Goal: Task Accomplishment & Management: Manage account settings

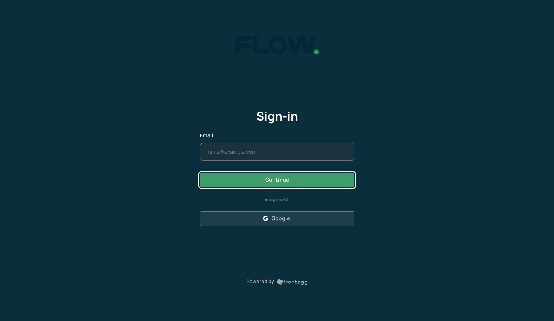
click at [290, 183] on button "Continue" at bounding box center [277, 179] width 155 height 15
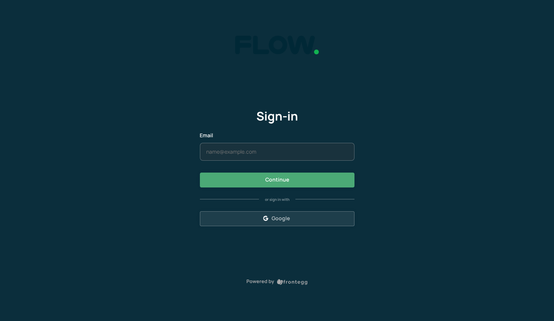
click at [281, 153] on input "Email is required" at bounding box center [277, 151] width 154 height 17
type input "[EMAIL_ADDRESS][PERSON_NAME][DOMAIN_NAME]"
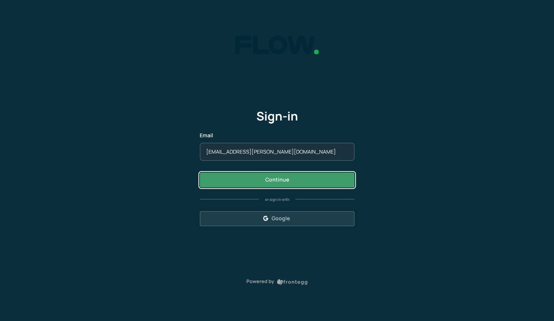
click at [277, 187] on button "Continue" at bounding box center [277, 179] width 155 height 15
